Goal: Task Accomplishment & Management: Use online tool/utility

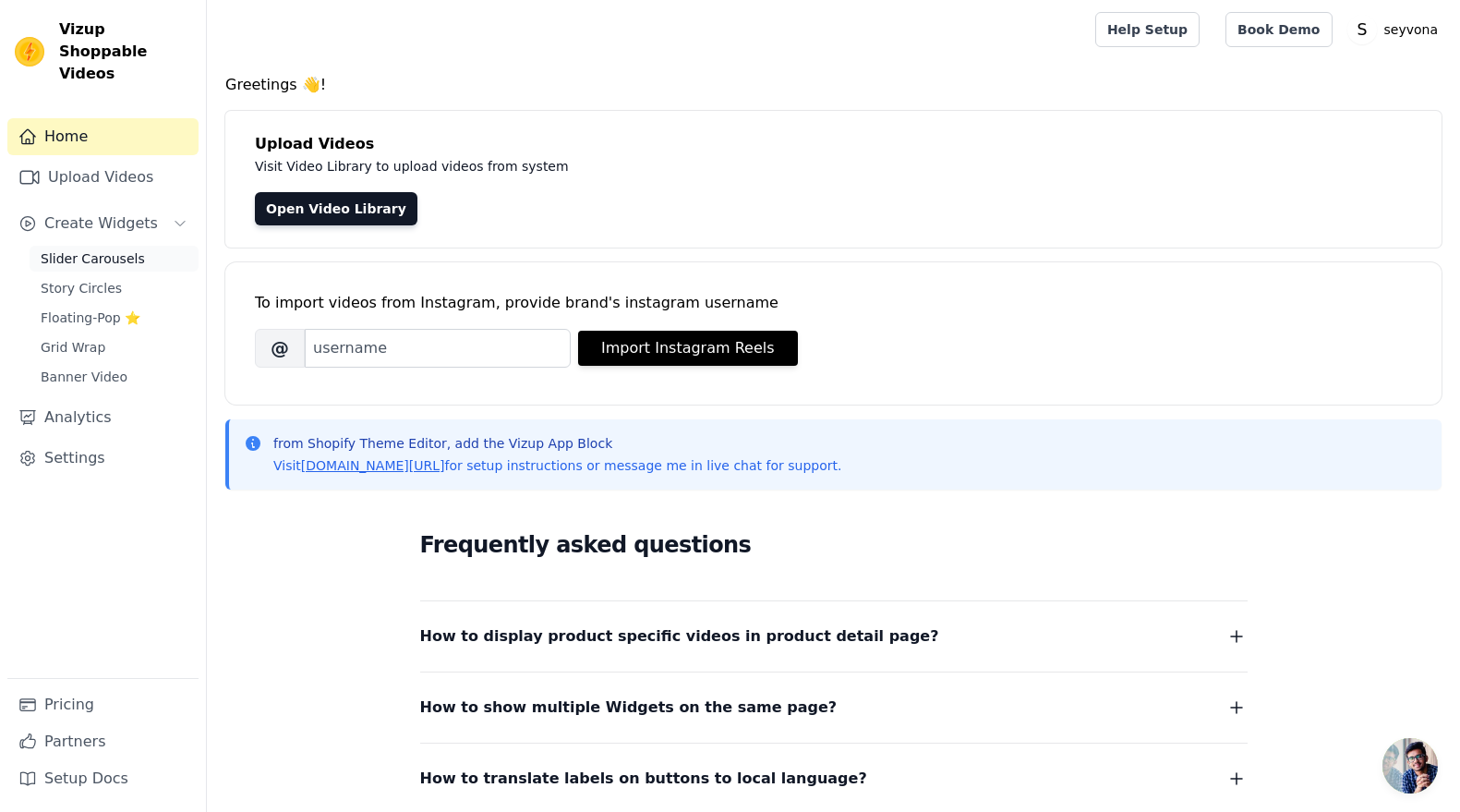
click at [98, 249] on span "Slider Carousels" at bounding box center [93, 258] width 104 height 18
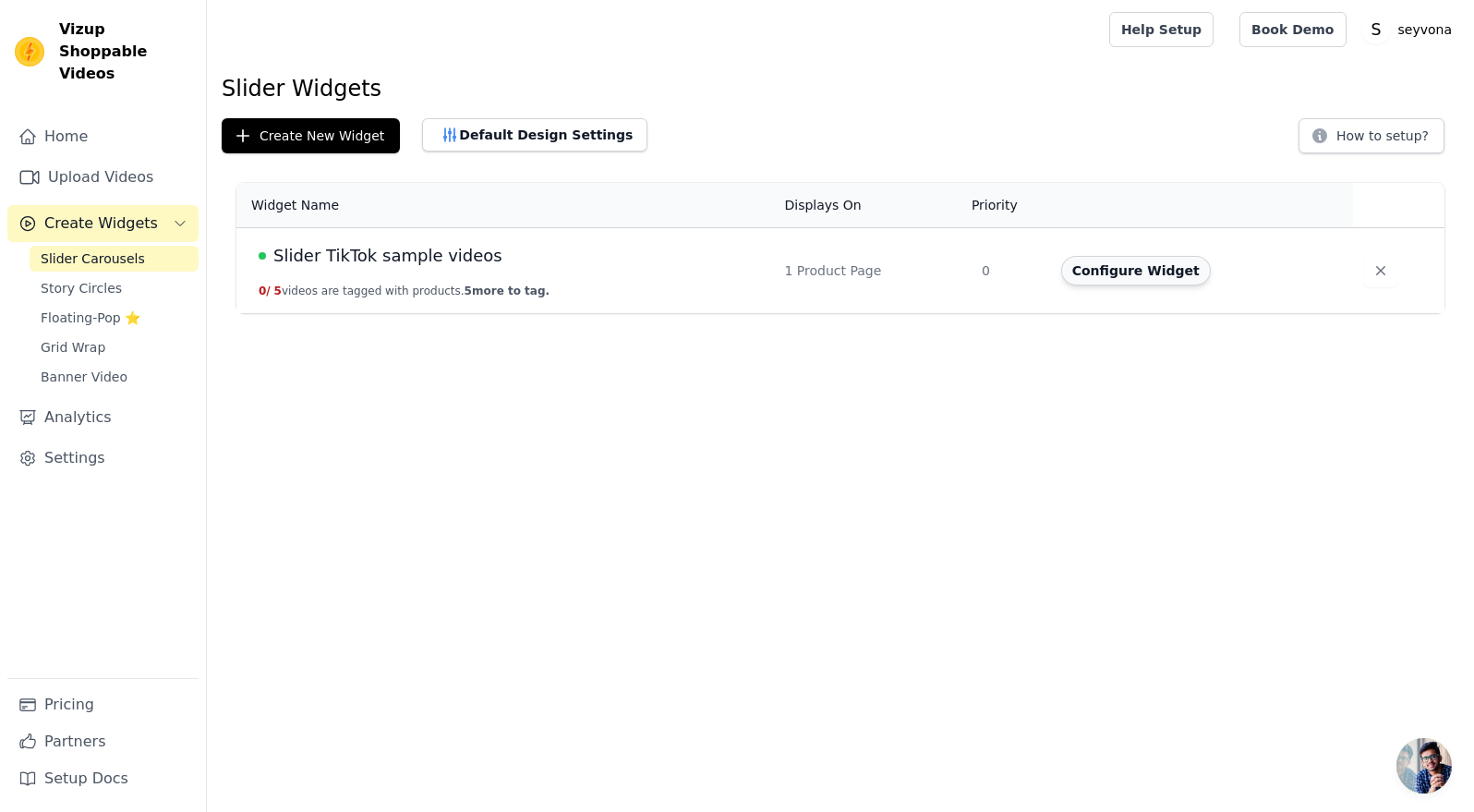
click at [1165, 267] on button "Configure Widget" at bounding box center [1136, 270] width 150 height 30
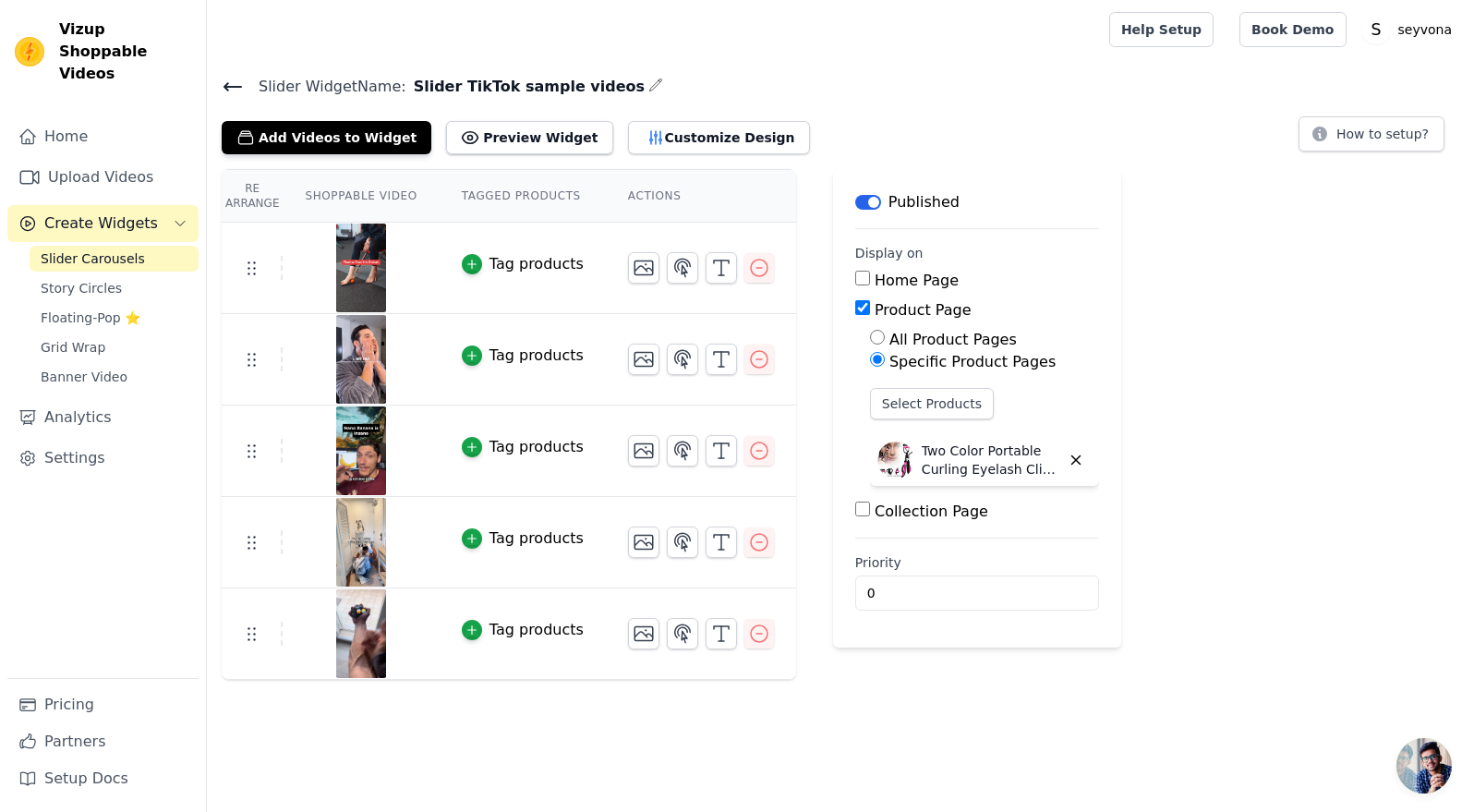
click at [878, 339] on input "All Product Pages" at bounding box center [877, 336] width 14 height 14
radio input "true"
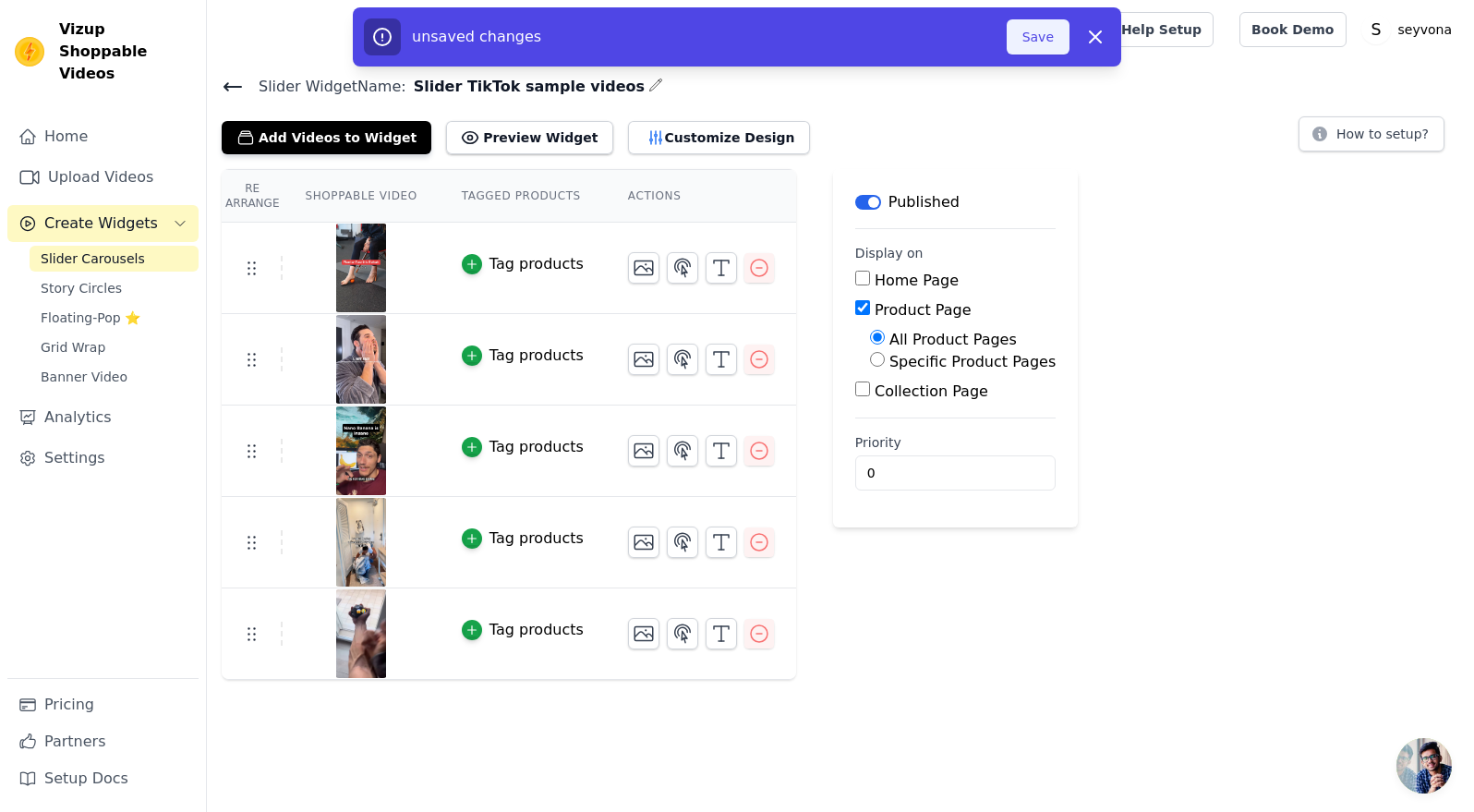
click at [1056, 36] on button "Save" at bounding box center [1039, 36] width 63 height 35
